Goal: Information Seeking & Learning: Learn about a topic

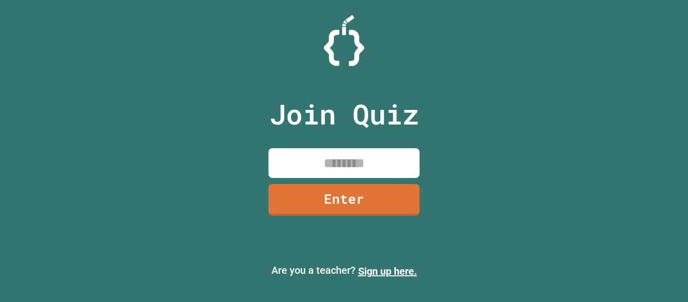
click at [347, 162] on input at bounding box center [343, 163] width 151 height 30
type input "********"
click at [343, 188] on link "Enter" at bounding box center [343, 198] width 149 height 33
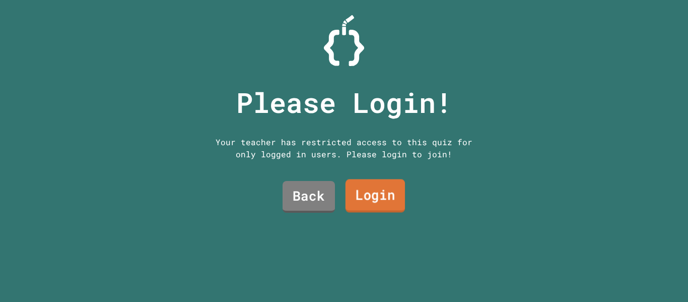
click at [350, 188] on link "Login" at bounding box center [374, 195] width 59 height 33
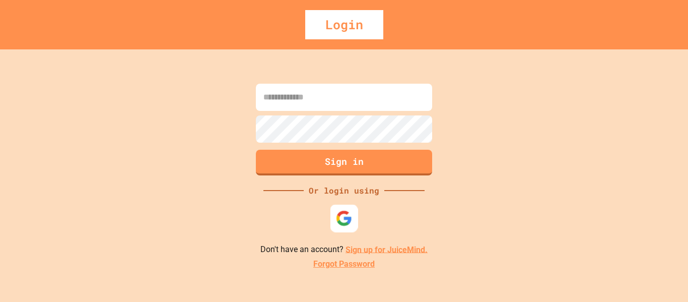
click at [334, 217] on div at bounding box center [344, 218] width 28 height 28
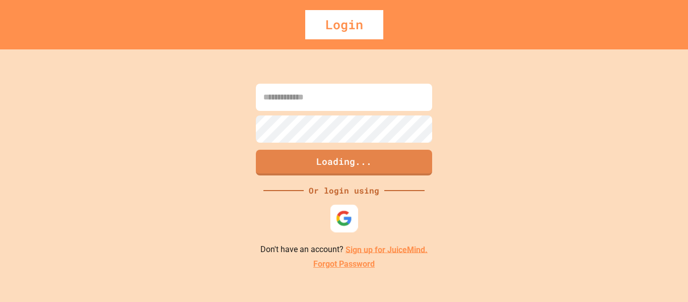
click at [339, 215] on img at bounding box center [344, 217] width 17 height 17
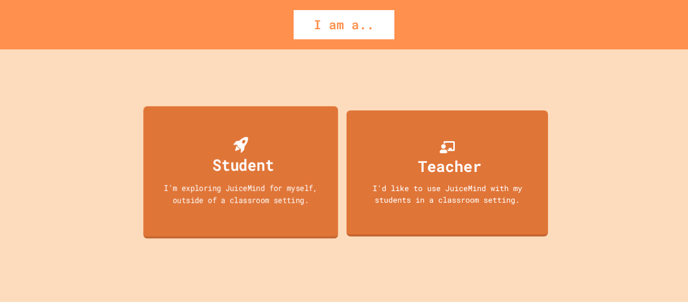
click at [281, 164] on div "Student I'm exploring JuiceMind for myself, outside of a classroom setting." at bounding box center [240, 172] width 195 height 132
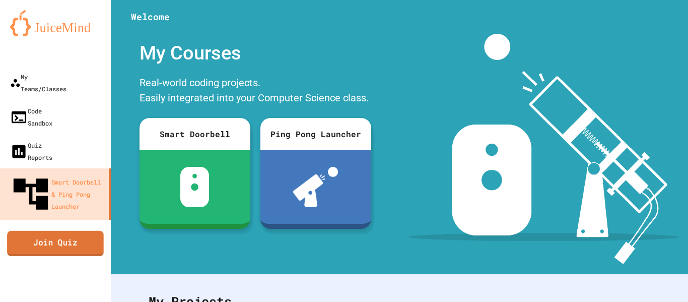
click at [80, 230] on link "Join Quiz" at bounding box center [55, 242] width 97 height 25
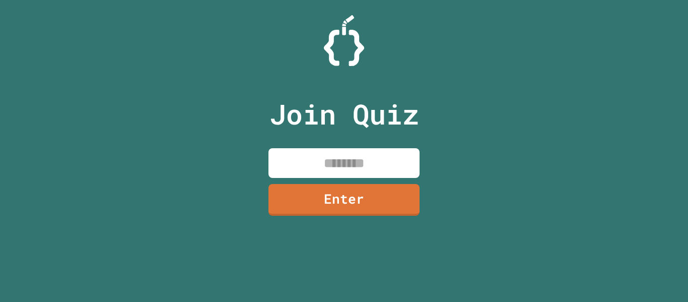
click at [305, 165] on input at bounding box center [343, 163] width 151 height 30
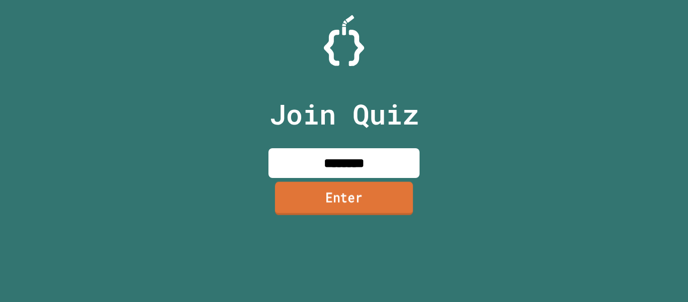
type input "********"
click at [324, 205] on link "Enter" at bounding box center [343, 198] width 146 height 33
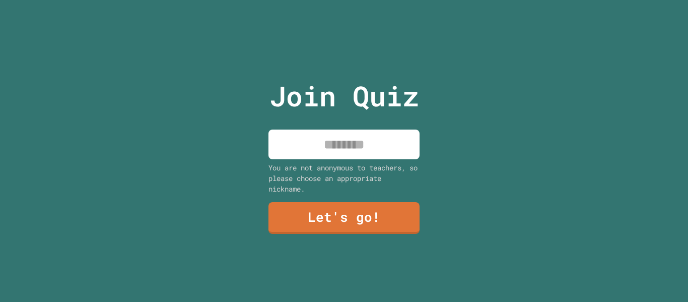
click at [337, 146] on input at bounding box center [343, 144] width 151 height 30
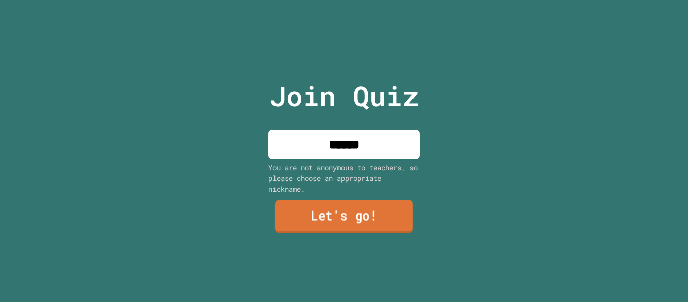
type input "******"
click at [326, 208] on link "Let's go!" at bounding box center [343, 216] width 147 height 33
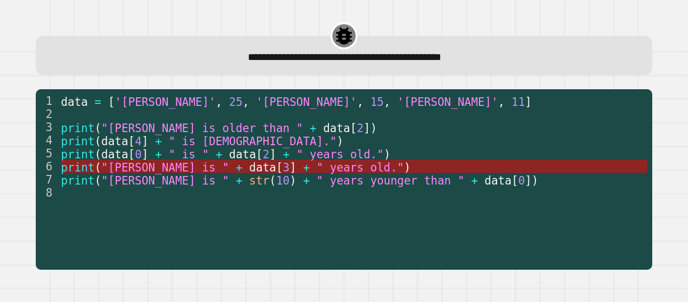
click at [316, 168] on span "" years old."" at bounding box center [360, 166] width 88 height 13
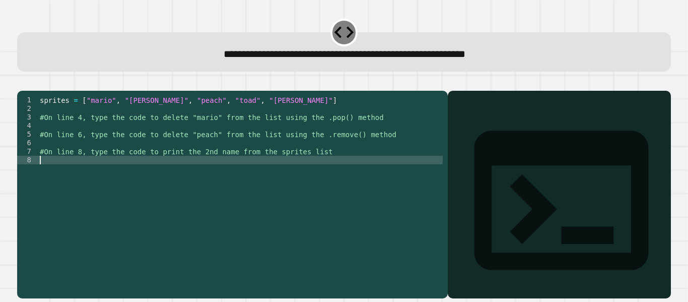
click at [280, 178] on div "sprites = [ "mario" , "[PERSON_NAME]" , "peach" , "toad" , "[PERSON_NAME]" ] #O…" at bounding box center [240, 186] width 405 height 180
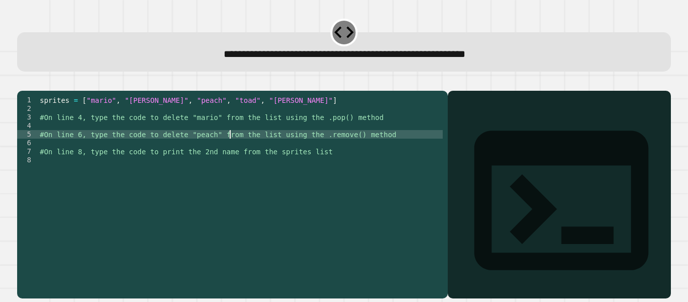
click at [231, 148] on div "sprites = [ "mario" , "[PERSON_NAME]" , "peach" , "toad" , "[PERSON_NAME]" ] #O…" at bounding box center [240, 186] width 405 height 180
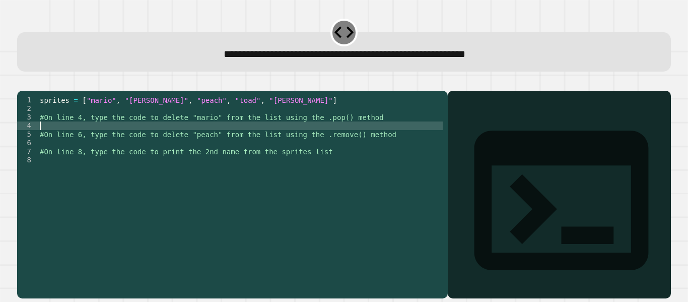
click at [225, 143] on div "sprites = [ "mario" , "[PERSON_NAME]" , "peach" , "toad" , "[PERSON_NAME]" ] #O…" at bounding box center [240, 186] width 405 height 180
type textarea "**********"
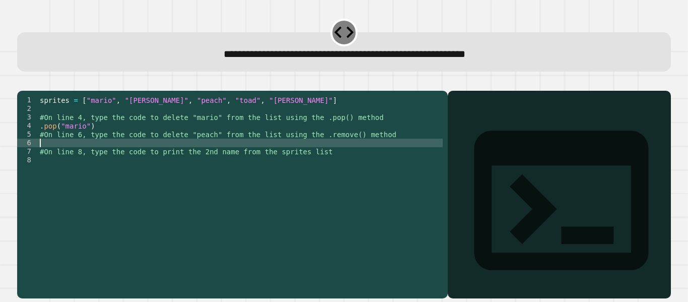
click at [211, 157] on div "sprites = [ "mario" , "[PERSON_NAME]" , "peach" , "toad" , "[PERSON_NAME]" ] #O…" at bounding box center [240, 186] width 405 height 180
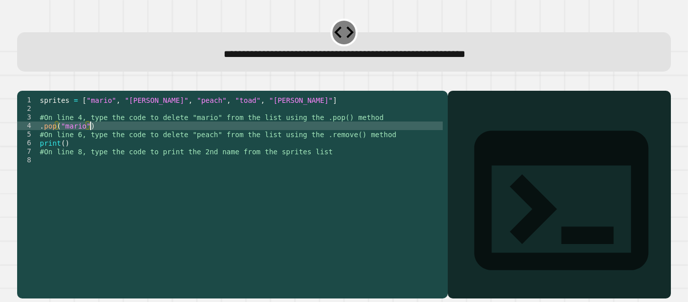
click at [139, 142] on div "sprites = [ "mario" , "[PERSON_NAME]" , "peach" , "toad" , "[PERSON_NAME]" ] #O…" at bounding box center [240, 186] width 405 height 180
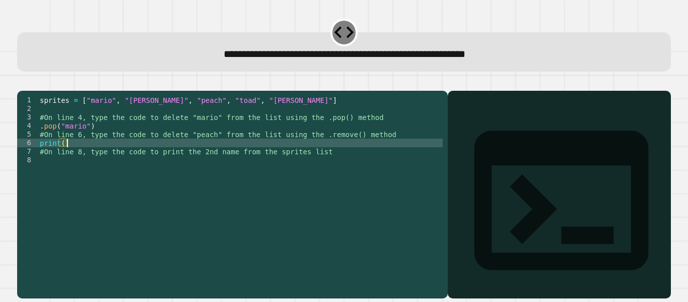
click at [107, 153] on div "sprites = [ "mario" , "[PERSON_NAME]" , "peach" , "toad" , "[PERSON_NAME]" ] #O…" at bounding box center [240, 186] width 405 height 180
click at [60, 156] on div "sprites = [ "mario" , "[PERSON_NAME]" , "peach" , "toad" , "[PERSON_NAME]" ] #O…" at bounding box center [240, 186] width 405 height 180
click at [63, 156] on div "sprites = [ "mario" , "[PERSON_NAME]" , "peach" , "toad" , "[PERSON_NAME]" ] #O…" at bounding box center [240, 186] width 405 height 180
type textarea "*"
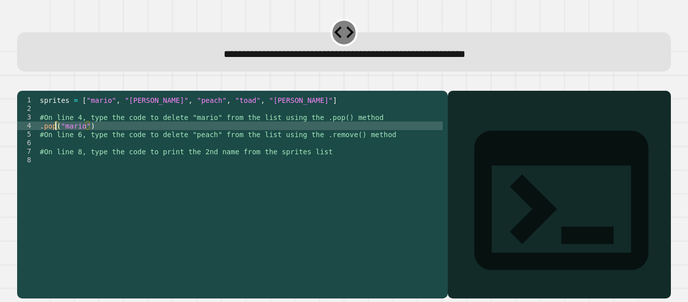
click at [55, 142] on div "sprites = [ "mario" , "[PERSON_NAME]" , "peach" , "toad" , "[PERSON_NAME]" ] #O…" at bounding box center [240, 186] width 405 height 180
type textarea "**********"
click at [80, 158] on div "sprites = [ "mario" , "[PERSON_NAME]" , "peach" , "toad" , "[PERSON_NAME]" ] #O…" at bounding box center [240, 186] width 405 height 180
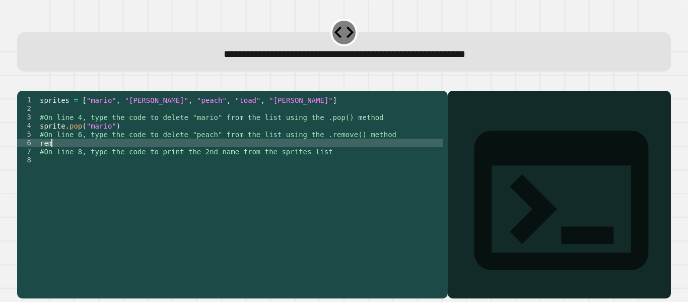
scroll to position [0, 0]
type textarea "*"
type textarea "**********"
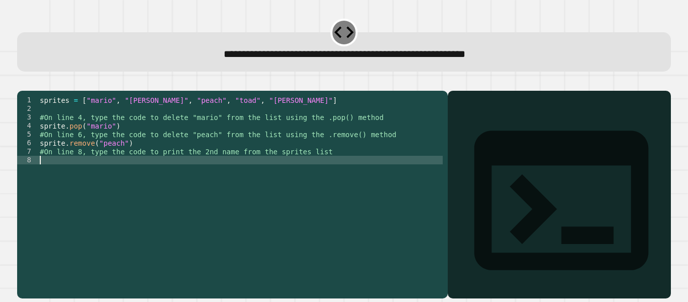
click at [91, 176] on div "sprites = [ "mario" , "[PERSON_NAME]" , "peach" , "toad" , "[PERSON_NAME]" ] #O…" at bounding box center [240, 186] width 405 height 180
type textarea "*"
click at [122, 174] on div "sprites = [ "mario" , "[PERSON_NAME]" , "peach" , "toad" , "[PERSON_NAME]" ] #O…" at bounding box center [240, 186] width 405 height 180
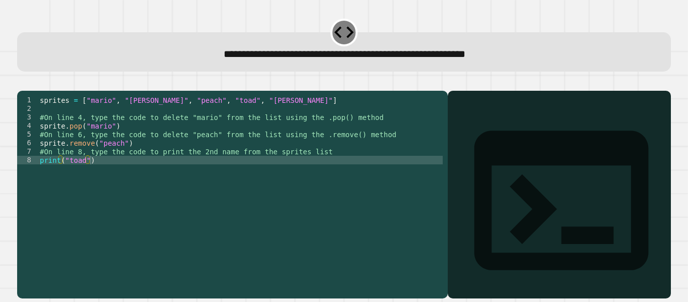
click at [22, 83] on icon "button" at bounding box center [22, 83] width 0 height 0
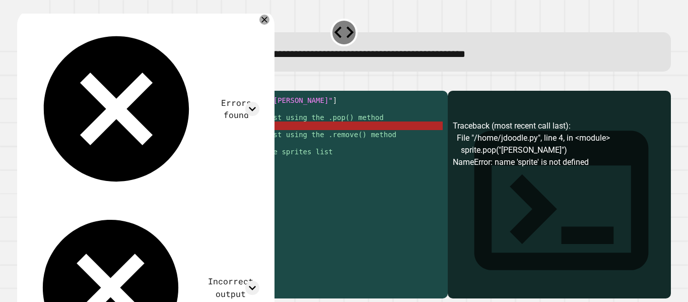
click at [61, 141] on div "sprites = [ "mario" , "[PERSON_NAME]" , "peach" , "toad" , "[PERSON_NAME]" ] #O…" at bounding box center [240, 186] width 405 height 180
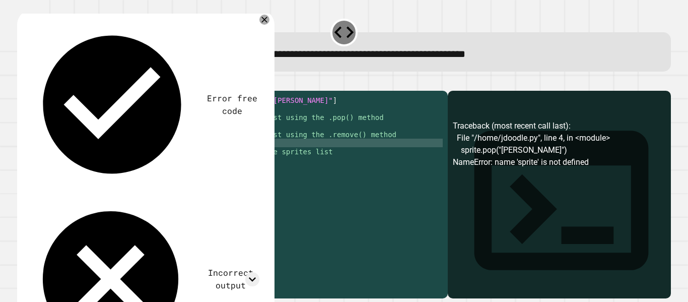
click at [62, 158] on div "sprites = [ "mario" , "[PERSON_NAME]" , "peach" , "toad" , "[PERSON_NAME]" ] #O…" at bounding box center [240, 186] width 405 height 180
type textarea "**********"
click at [22, 83] on icon "button" at bounding box center [22, 83] width 0 height 0
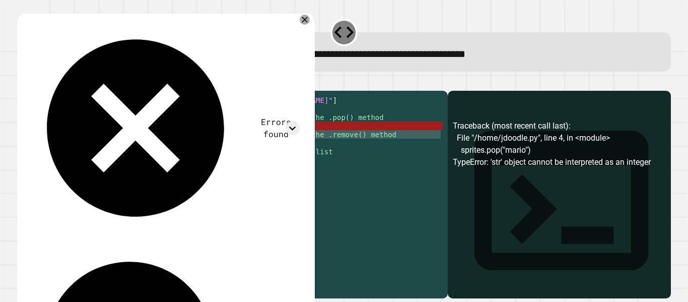
drag, startPoint x: 85, startPoint y: 158, endPoint x: 84, endPoint y: 144, distance: 13.6
click at [84, 144] on div "sprites = [ "mario" , "[PERSON_NAME]" , "peach" , "toad" , "[PERSON_NAME]" ] #O…" at bounding box center [240, 186] width 405 height 180
click at [84, 144] on div "sprites = [ "mario" , "[PERSON_NAME]" , "peach" , "toad" , "[PERSON_NAME]" ] #O…" at bounding box center [240, 177] width 405 height 163
click at [82, 141] on div "sprites = [ "mario" , "[PERSON_NAME]" , "peach" , "toad" , "[PERSON_NAME]" ] #O…" at bounding box center [240, 186] width 405 height 180
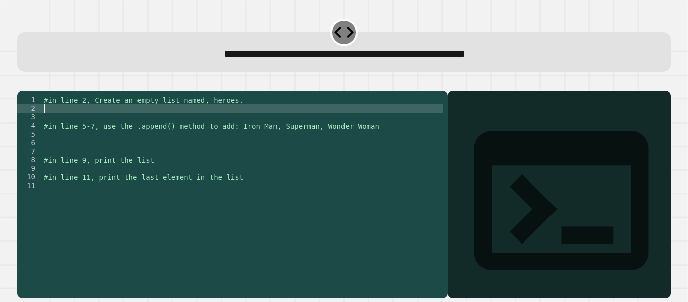
click at [120, 126] on div "#in line 2, Create an empty list named, heroes. #in line 5-7, use the .append()…" at bounding box center [242, 186] width 401 height 180
type textarea "**********"
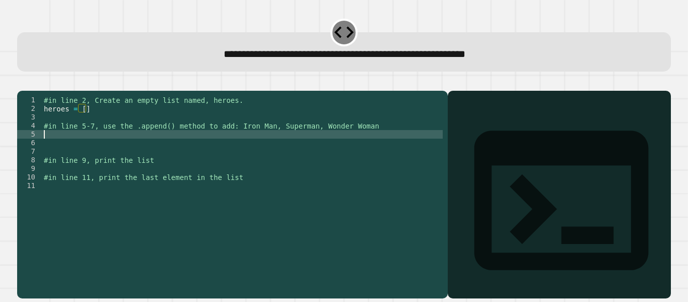
click at [63, 151] on div "#in line 2, Create an empty list named, heroes. heroes = [ ] #in line 5-7, use …" at bounding box center [242, 186] width 401 height 180
click at [145, 152] on div "#in line 2, Create an empty list named, heroes. heroes = [ ] #in line 5-7, use …" at bounding box center [242, 186] width 401 height 180
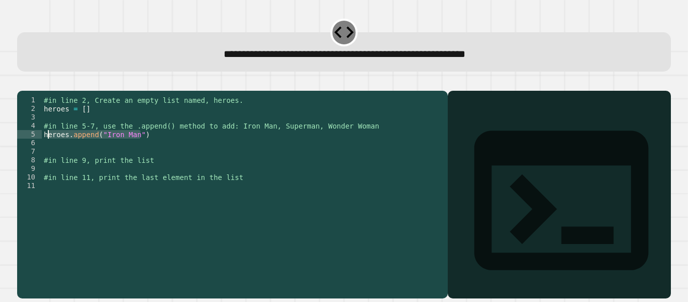
drag, startPoint x: 145, startPoint y: 152, endPoint x: 46, endPoint y: 147, distance: 99.8
click at [46, 147] on div "#in line 2, Create an empty list named, heroes. heroes = [ ] #in line 5-7, use …" at bounding box center [242, 186] width 401 height 180
type textarea "**********"
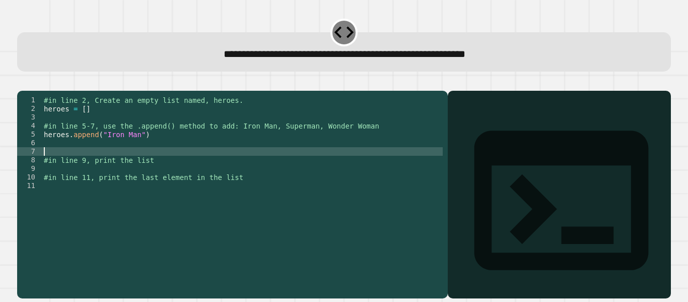
click at [64, 165] on div "#in line 2, Create an empty list named, heroes. heroes = [ ] #in line 5-7, use …" at bounding box center [242, 186] width 401 height 180
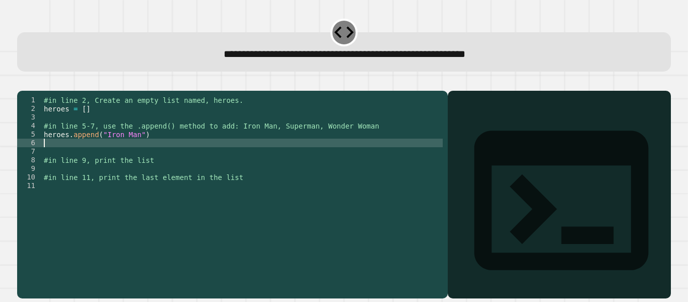
click at [55, 158] on div "#in line 2, Create an empty list named, heroes. heroes = [ ] #in line 5-7, use …" at bounding box center [242, 186] width 401 height 180
paste textarea "**********"
click at [44, 159] on div "#in line 2, Create an empty list named, heroes. heroes = [ ] #in line 5-7, use …" at bounding box center [242, 186] width 401 height 180
click at [133, 160] on div "#in line 2, Create an empty list named, heroes. heroes = [ ] #in line 5-7, use …" at bounding box center [242, 186] width 401 height 180
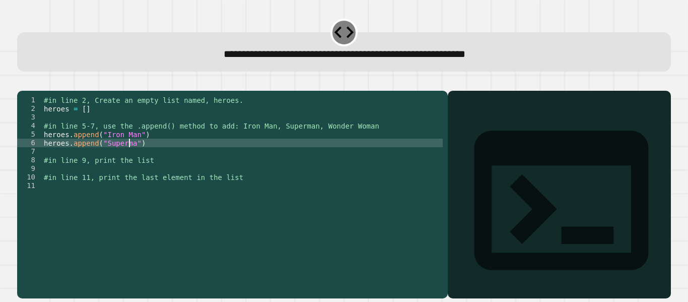
scroll to position [0, 7]
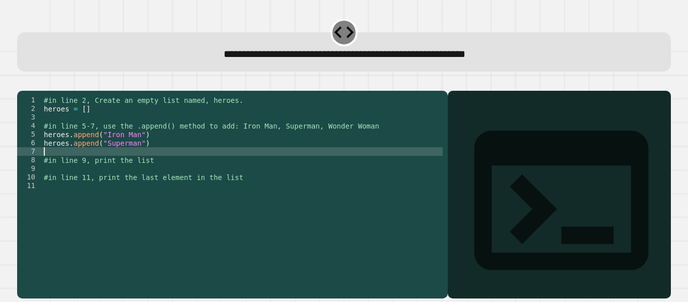
click at [56, 163] on div "#in line 2, Create an empty list named, heroes. heroes = [ ] #in line 5-7, use …" at bounding box center [242, 186] width 401 height 180
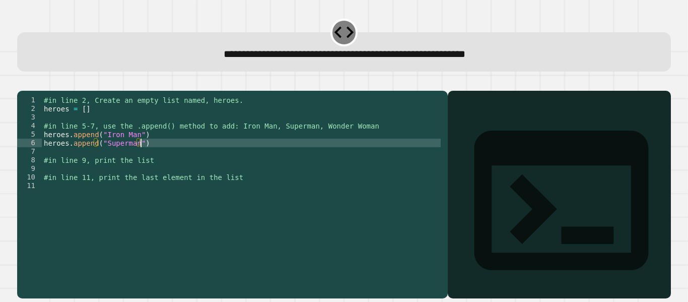
drag, startPoint x: 44, startPoint y: 162, endPoint x: 161, endPoint y: 155, distance: 117.5
click at [161, 155] on div "#in line 2, Create an empty list named, heroes. heroes = [ ] #in line 5-7, use …" at bounding box center [242, 186] width 401 height 180
type textarea "**********"
click at [125, 164] on div "#in line 2, Create an empty list named, heroes. heroes = [ ] #in line 5-7, use …" at bounding box center [242, 177] width 401 height 163
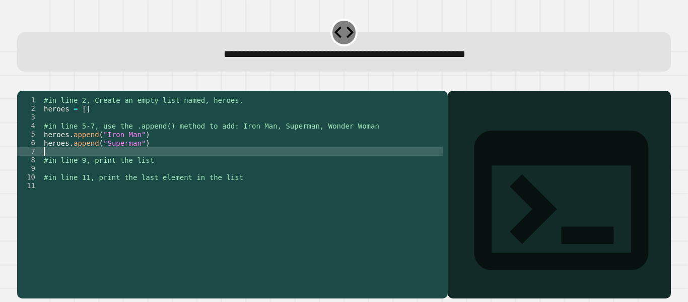
paste textarea "**********"
click at [127, 166] on div "#in line 2, Create an empty list named, heroes. heroes = [ ] #in line 5-7, use …" at bounding box center [242, 186] width 401 height 180
click at [32, 91] on icon "button" at bounding box center [29, 88] width 6 height 7
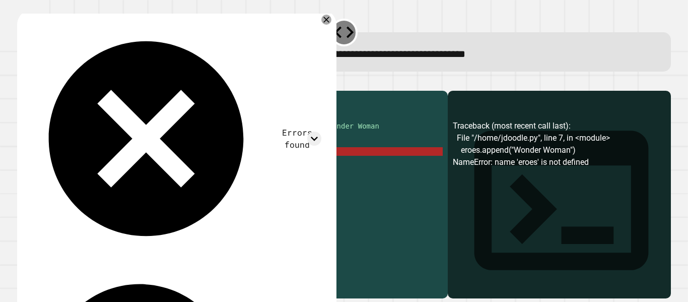
click at [42, 166] on div "#in line 2, Create an empty list named, heroes. heroes = [ ] #in line 5-7, use …" at bounding box center [242, 186] width 401 height 180
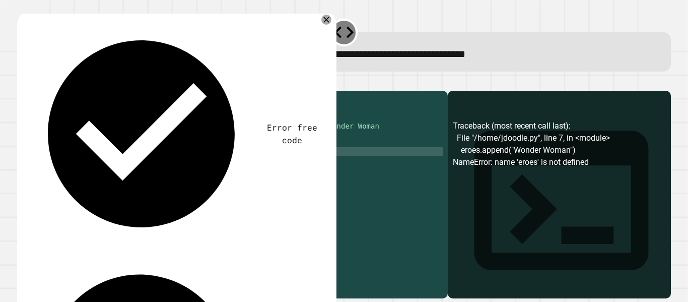
scroll to position [0, 1]
type textarea "**********"
click at [22, 83] on icon "button" at bounding box center [22, 83] width 0 height 0
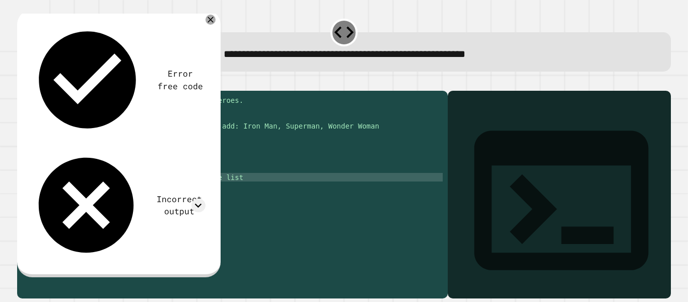
click at [128, 187] on div "#in line 2, Create an empty list named, heroes. heroes = [ ] #in line 5-7, use …" at bounding box center [242, 186] width 401 height 180
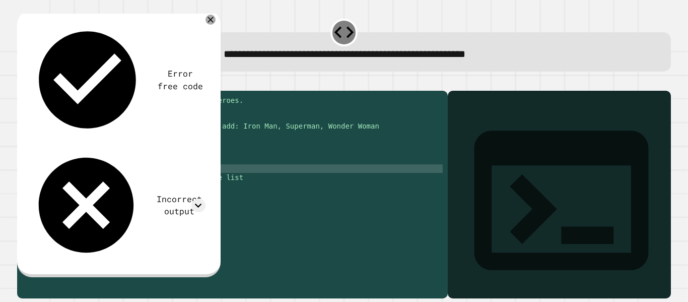
click at [108, 182] on div "#in line 2, Create an empty list named, heroes. heroes = [ ] #in line 5-7, use …" at bounding box center [242, 186] width 401 height 180
type textarea "**********"
click at [22, 83] on button "button" at bounding box center [22, 83] width 0 height 0
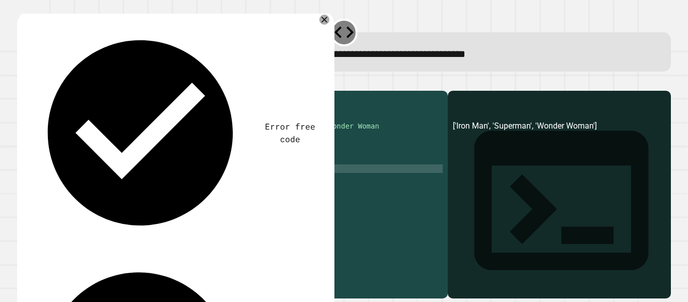
scroll to position [0, 0]
click at [66, 200] on div "#in line 2, Create an empty list named, heroes. heroes = [ ] #in line 5-7, use …" at bounding box center [242, 186] width 401 height 180
type textarea "**********"
click at [32, 91] on icon "button" at bounding box center [29, 88] width 6 height 7
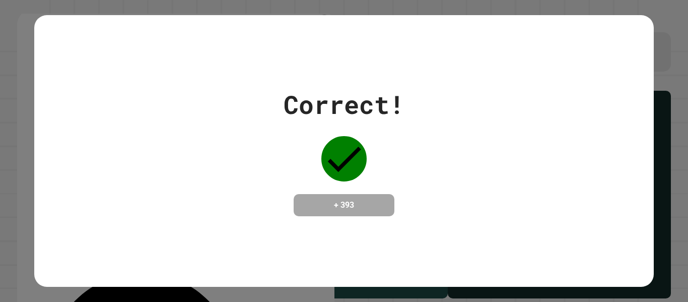
click at [660, 59] on div "Correct! + 393" at bounding box center [344, 151] width 688 height 302
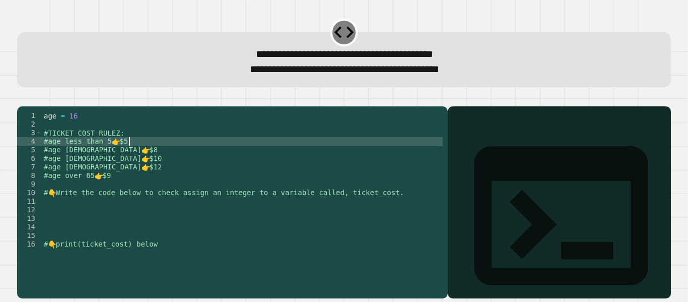
click at [149, 153] on div "age = [DEMOGRAPHIC_DATA] #TICKET COST RULEZ: #age less than 5 👉 $5 #age [DEMOGR…" at bounding box center [242, 192] width 401 height 163
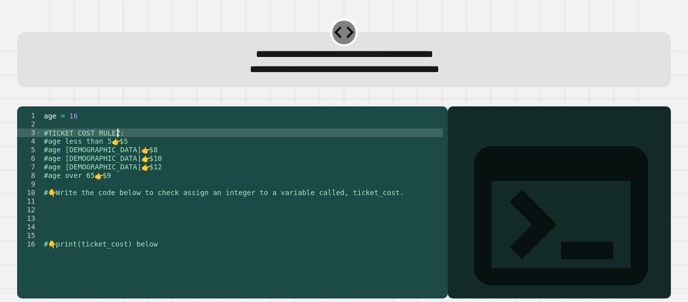
click at [130, 145] on div "age = [DEMOGRAPHIC_DATA] #TICKET COST RULEZ: #age less than 5 👉 $5 #age [DEMOGR…" at bounding box center [242, 192] width 401 height 163
type textarea "**********"
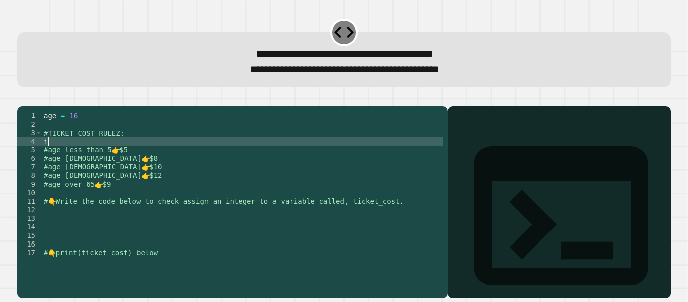
type textarea "*"
type textarea "**********"
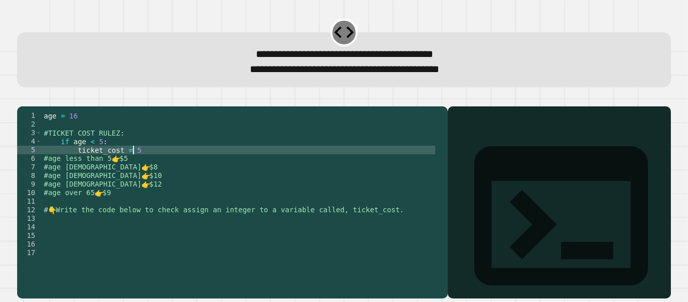
scroll to position [0, 6]
click at [129, 165] on div "age = [DEMOGRAPHIC_DATA] #TICKET COST RULEZ: if age < [DEMOGRAPHIC_DATA] : tick…" at bounding box center [238, 192] width 393 height 163
click at [22, 98] on button "button" at bounding box center [22, 98] width 0 height 0
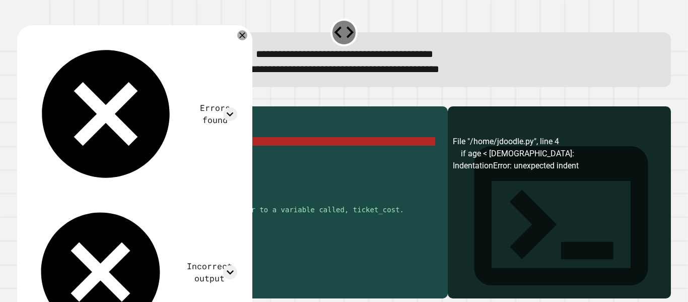
scroll to position [0, 4]
click at [88, 159] on div "age = [DEMOGRAPHIC_DATA] #TICKET COST RULEZ: if age < [DEMOGRAPHIC_DATA] : tick…" at bounding box center [238, 192] width 393 height 163
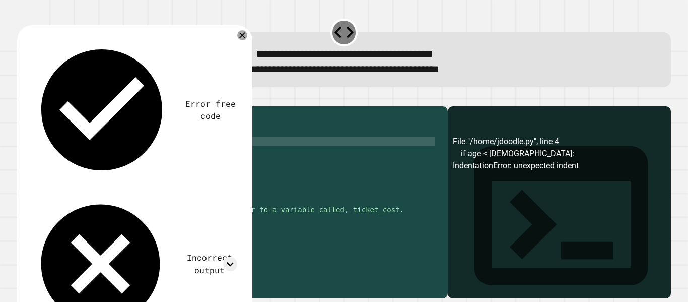
click at [22, 98] on button "button" at bounding box center [22, 98] width 0 height 0
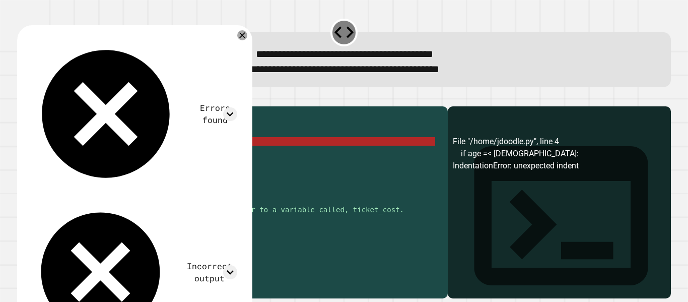
click at [92, 155] on div "age = [DEMOGRAPHIC_DATA] #TICKET COST RULEZ: if age =< [DEMOGRAPHIC_DATA] : tic…" at bounding box center [238, 192] width 393 height 163
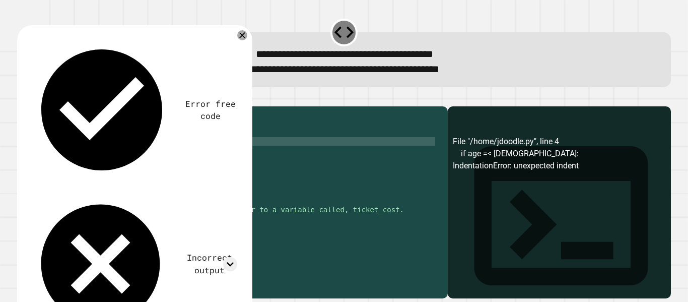
click at [52, 157] on div "age = [DEMOGRAPHIC_DATA] #TICKET COST RULEZ: if age < [DEMOGRAPHIC_DATA] : tick…" at bounding box center [238, 192] width 393 height 163
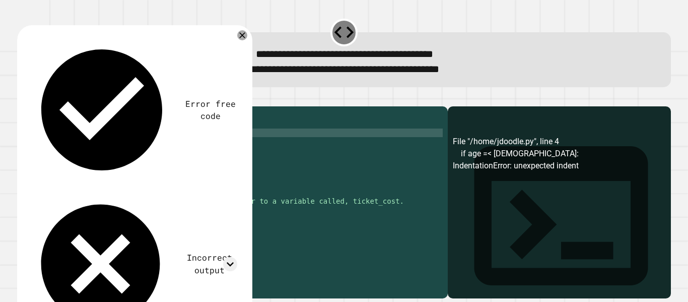
scroll to position [0, 1]
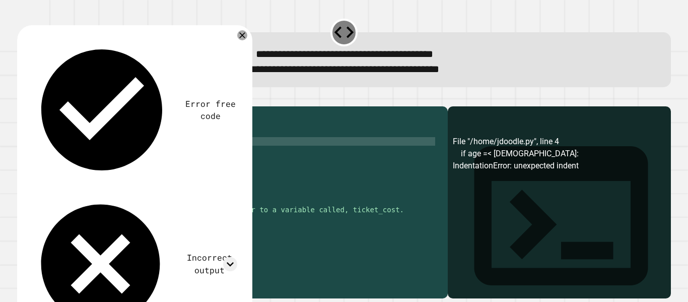
type textarea "**********"
click at [22, 98] on icon "button" at bounding box center [22, 98] width 0 height 0
